Goal: Task Accomplishment & Management: Manage account settings

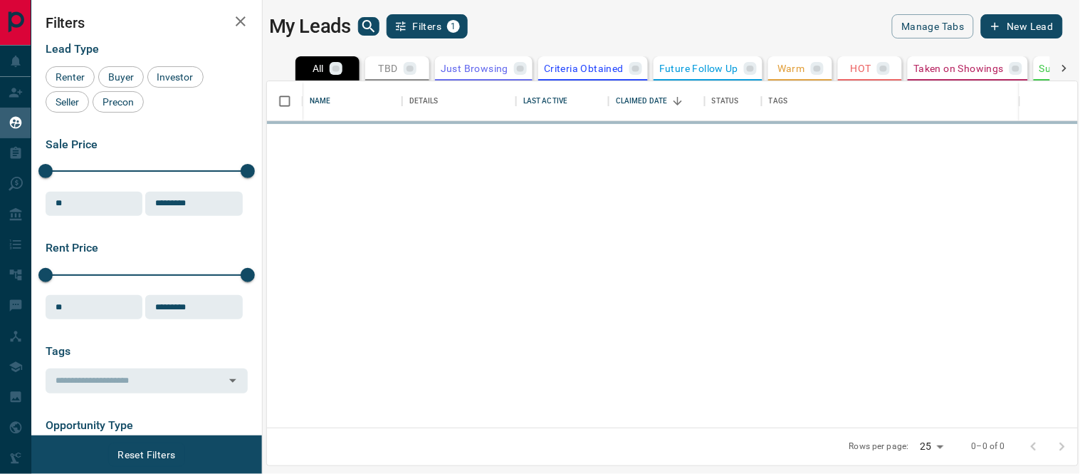
scroll to position [333, 799]
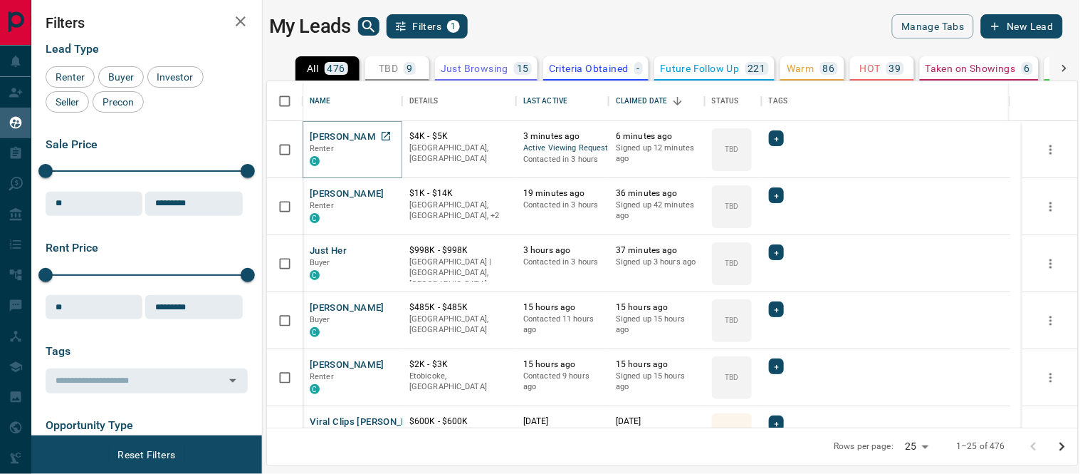
click at [347, 131] on button "[PERSON_NAME]" at bounding box center [347, 137] width 75 height 14
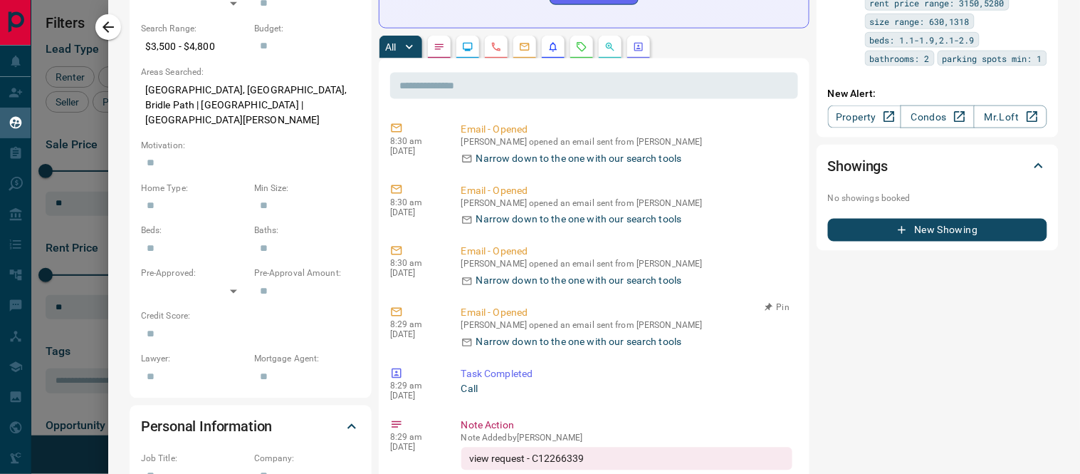
scroll to position [79, 0]
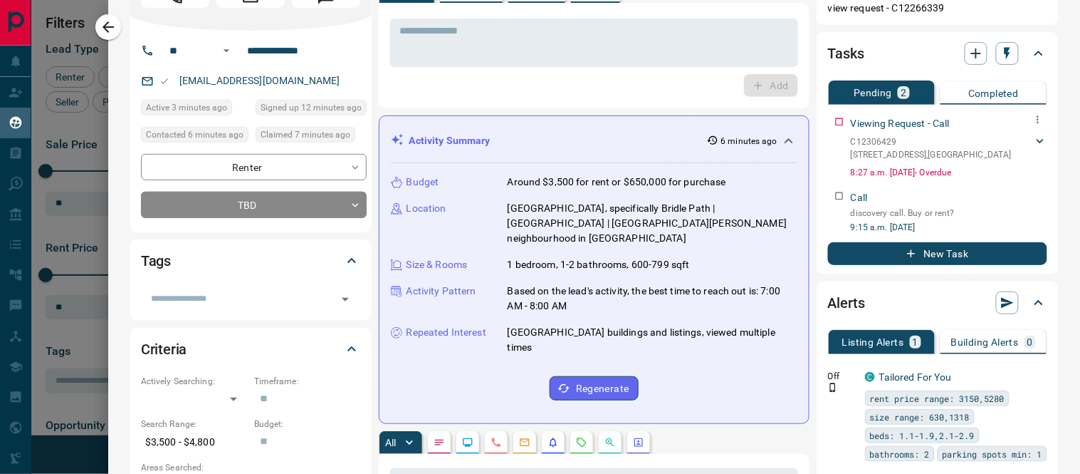
click at [1033, 139] on icon at bounding box center [1040, 141] width 14 height 14
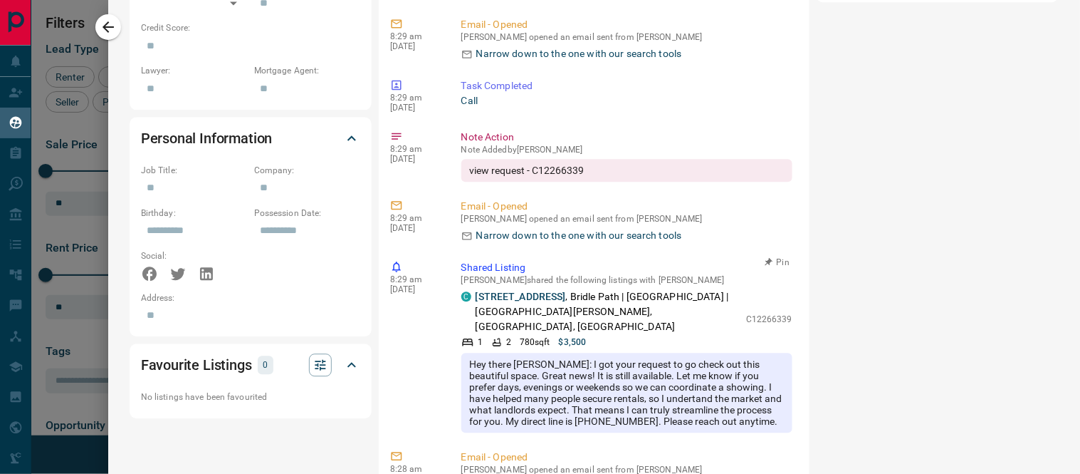
scroll to position [316, 0]
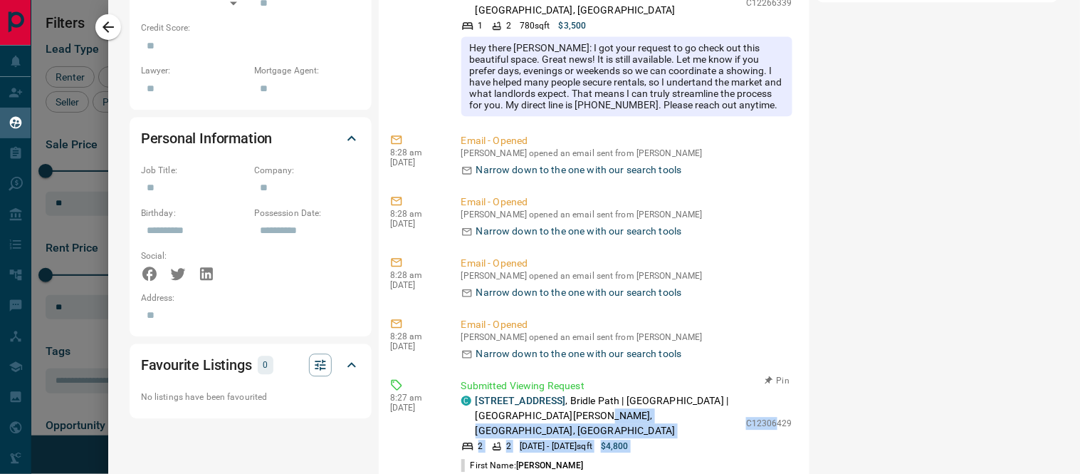
drag, startPoint x: 725, startPoint y: 389, endPoint x: 755, endPoint y: 389, distance: 30.6
click at [755, 393] on div "C [STREET_ADDRESS] | [GEOGRAPHIC_DATA] | [GEOGRAPHIC_DATA][PERSON_NAME], [GEOGR…" at bounding box center [626, 422] width 331 height 59
click at [721, 393] on div "C [STREET_ADDRESS] | [GEOGRAPHIC_DATA] | [GEOGRAPHIC_DATA][PERSON_NAME], [GEOGR…" at bounding box center [626, 422] width 331 height 59
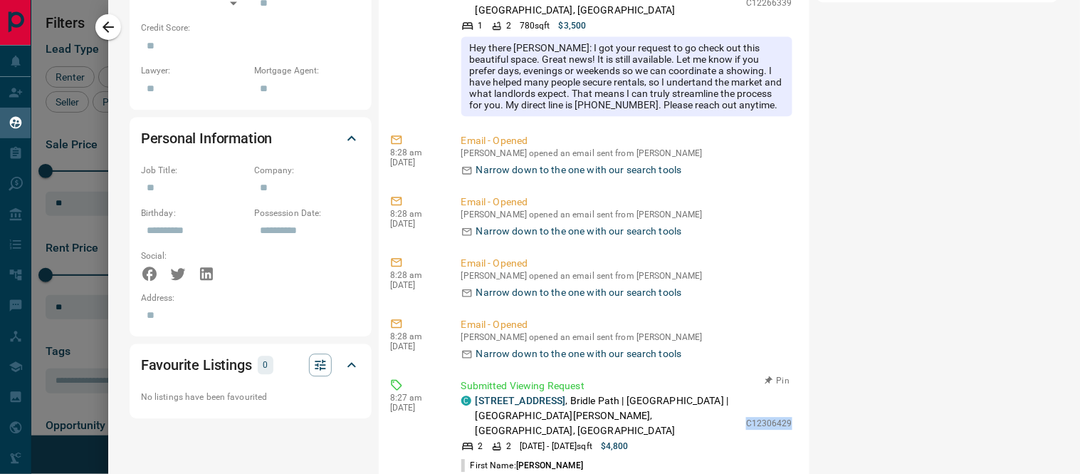
drag, startPoint x: 724, startPoint y: 386, endPoint x: 763, endPoint y: 383, distance: 38.6
click at [766, 417] on p "C12306429" at bounding box center [769, 423] width 46 height 13
copy p "C1230642"
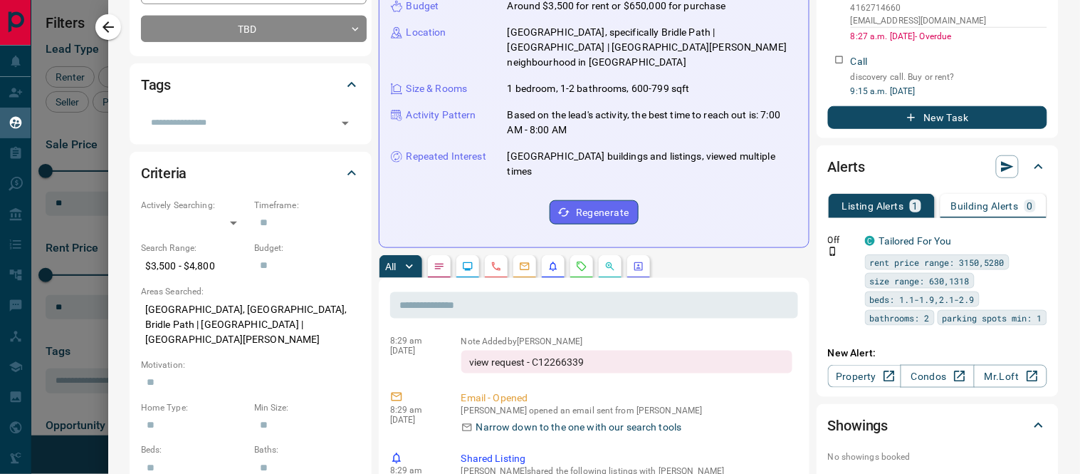
scroll to position [0, 0]
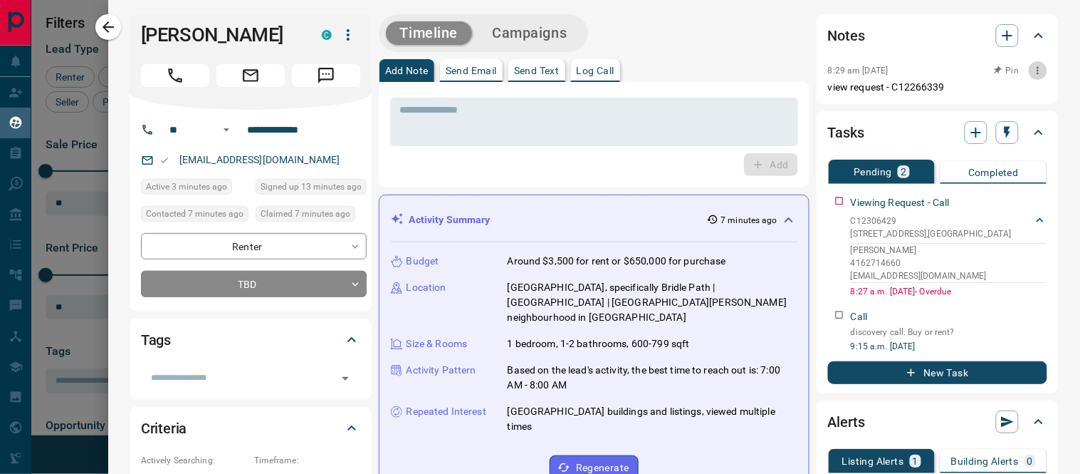
click at [1032, 69] on icon "button" at bounding box center [1037, 70] width 11 height 11
click at [998, 97] on li "Edit" at bounding box center [1004, 95] width 63 height 21
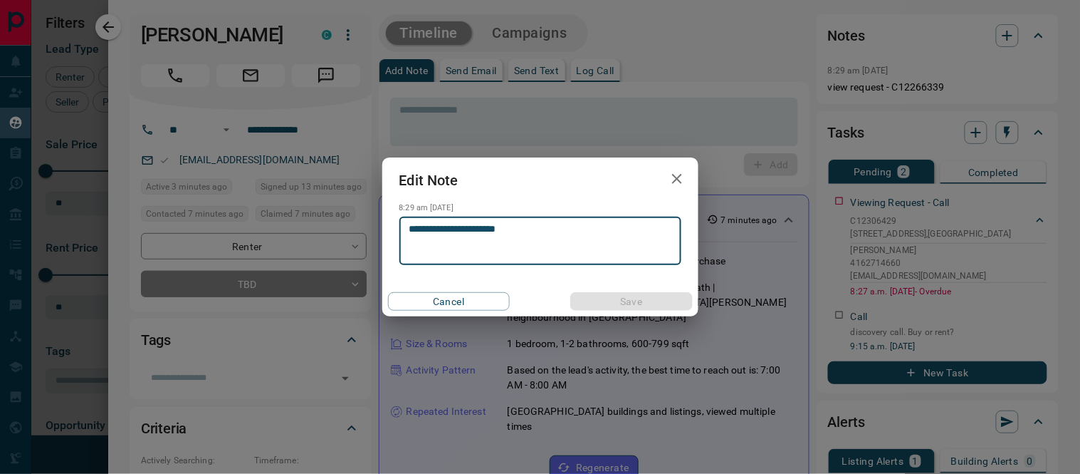
drag, startPoint x: 475, startPoint y: 228, endPoint x: 501, endPoint y: 225, distance: 25.8
click at [476, 228] on textarea "**********" at bounding box center [540, 241] width 262 height 36
click at [484, 237] on textarea "**********" at bounding box center [540, 241] width 262 height 36
type textarea "**********"
click at [666, 305] on button "Save" at bounding box center [631, 301] width 122 height 19
